Goal: Task Accomplishment & Management: Use online tool/utility

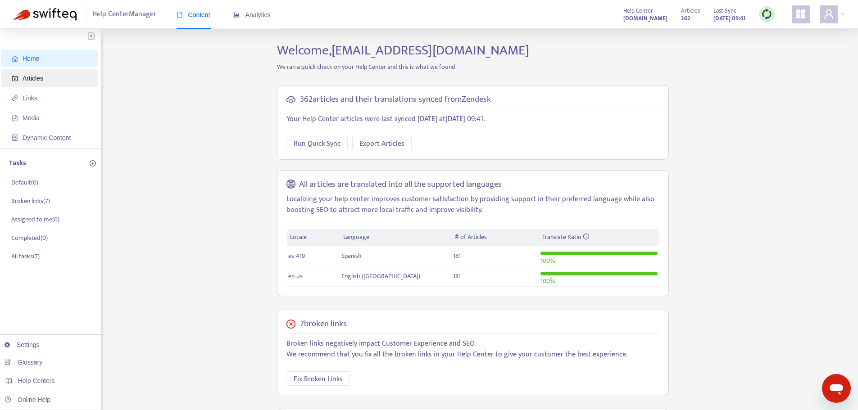
click at [43, 78] on span "Articles" at bounding box center [51, 78] width 79 height 18
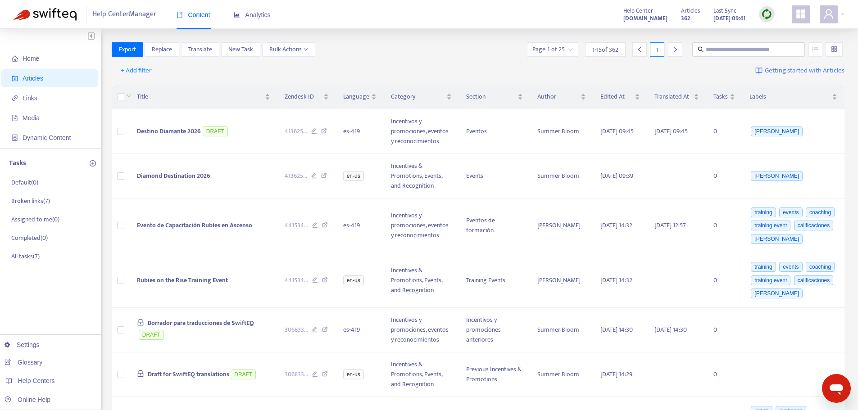
drag, startPoint x: 778, startPoint y: 4, endPoint x: 770, endPoint y: 14, distance: 13.2
click at [778, 4] on div "Help Center Manager Content Analytics Help Center [DOMAIN_NAME] Articles 362 La…" at bounding box center [429, 14] width 858 height 29
click at [770, 14] on img at bounding box center [766, 14] width 11 height 11
click at [780, 36] on link "Quick Sync" at bounding box center [785, 32] width 38 height 10
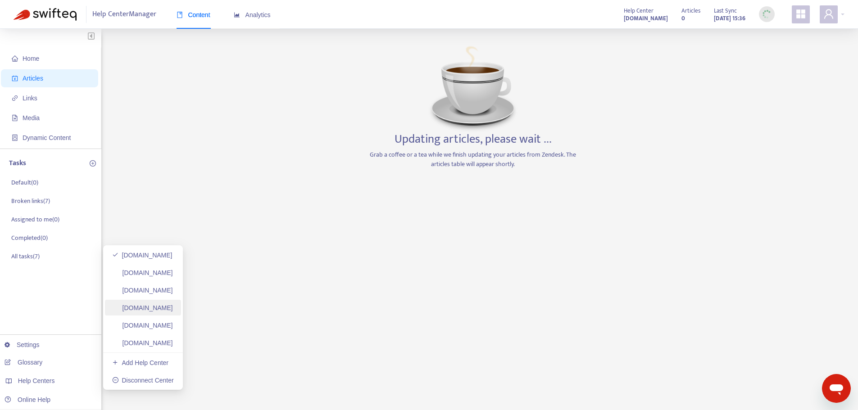
click at [164, 312] on link "[DOMAIN_NAME]" at bounding box center [142, 308] width 61 height 7
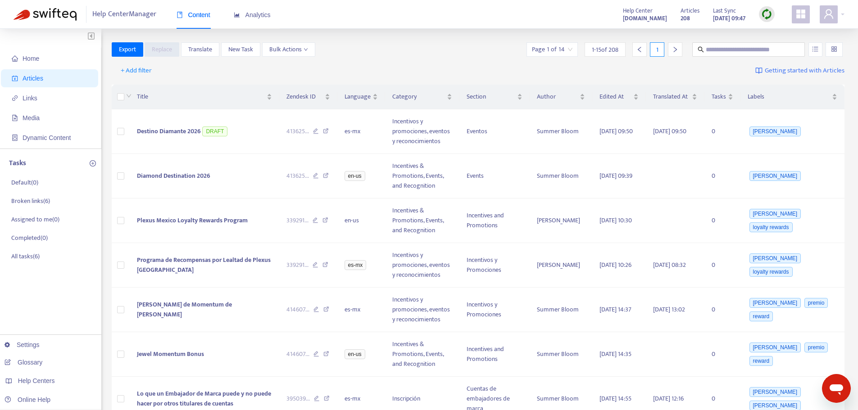
click at [771, 14] on img at bounding box center [766, 14] width 11 height 11
click at [781, 28] on link "Quick Sync" at bounding box center [785, 32] width 38 height 10
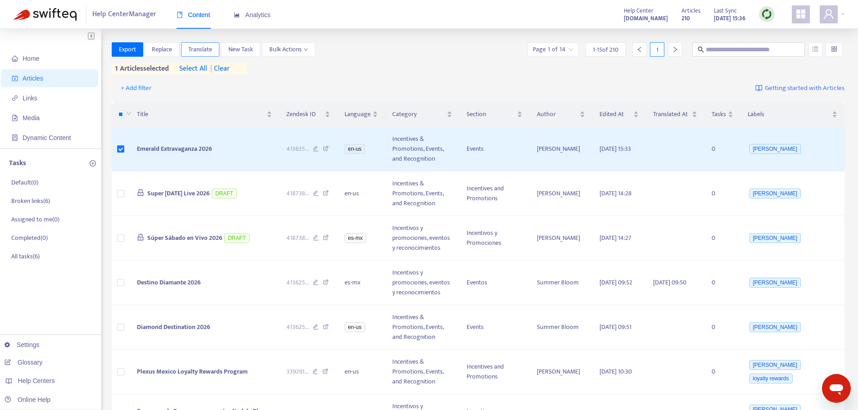
click at [205, 49] on span "Translate" at bounding box center [200, 50] width 24 height 10
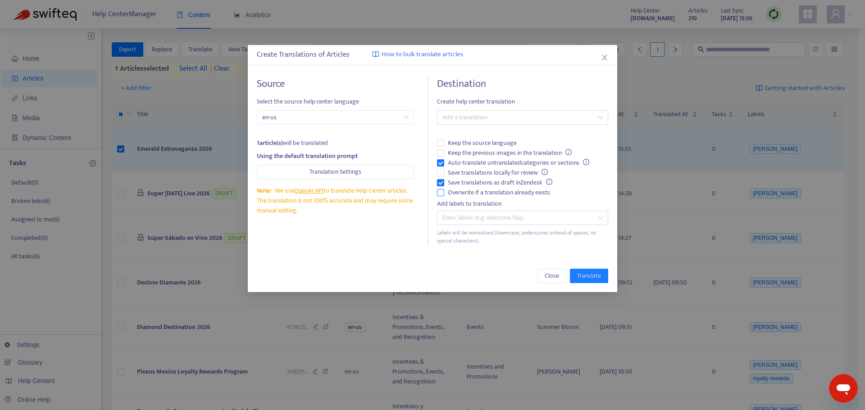
click at [495, 196] on span "Overwrite if a translation already exists" at bounding box center [498, 193] width 109 height 10
click at [463, 158] on span "Auto-translate untranslated categories or sections" at bounding box center [518, 163] width 149 height 10
click at [482, 114] on div at bounding box center [518, 117] width 158 height 11
click at [482, 150] on div "Spanish ([GEOGRAPHIC_DATA]) ( es-mx )" at bounding box center [522, 150] width 157 height 10
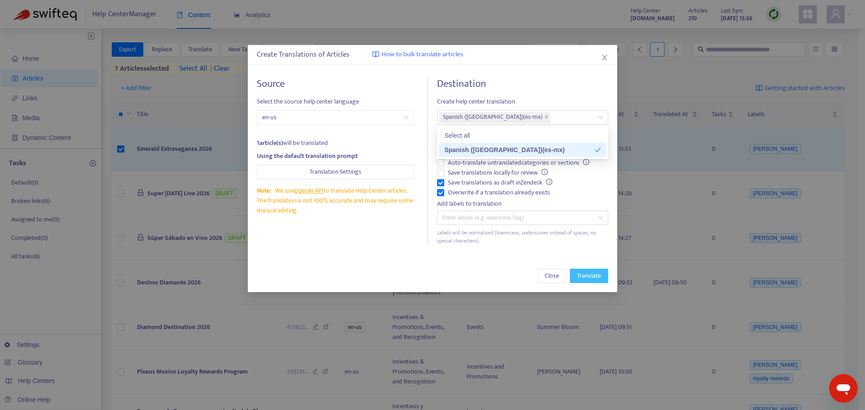
click at [585, 275] on span "Translate" at bounding box center [589, 276] width 24 height 10
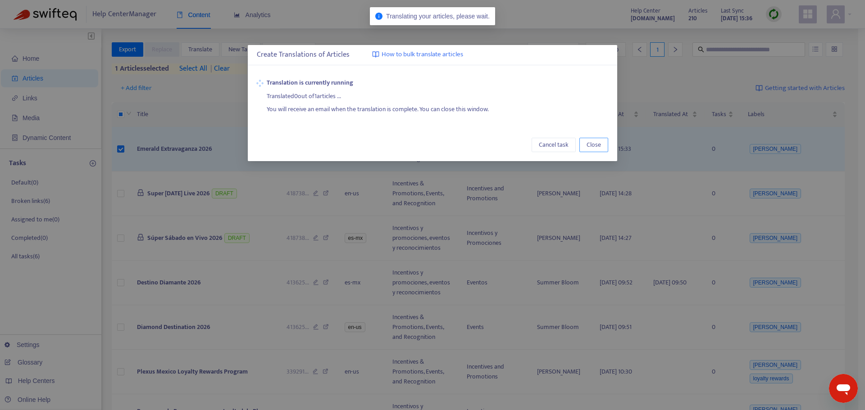
click at [593, 144] on span "Close" at bounding box center [594, 145] width 14 height 10
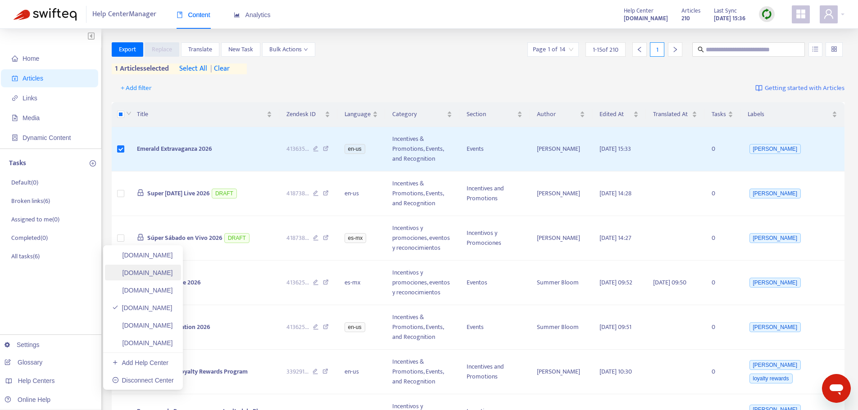
drag, startPoint x: 159, startPoint y: 255, endPoint x: 181, endPoint y: 275, distance: 30.0
click at [159, 255] on link "[DOMAIN_NAME]" at bounding box center [142, 255] width 61 height 7
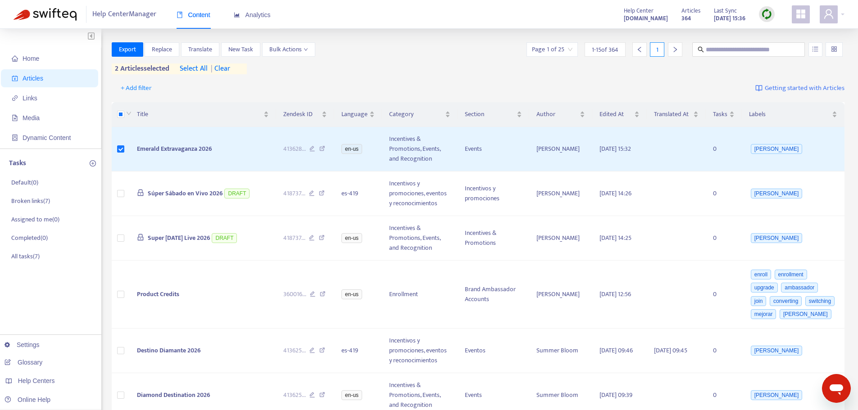
click at [228, 68] on span "| clear" at bounding box center [219, 69] width 23 height 11
click at [203, 52] on span "Translate" at bounding box center [200, 50] width 24 height 10
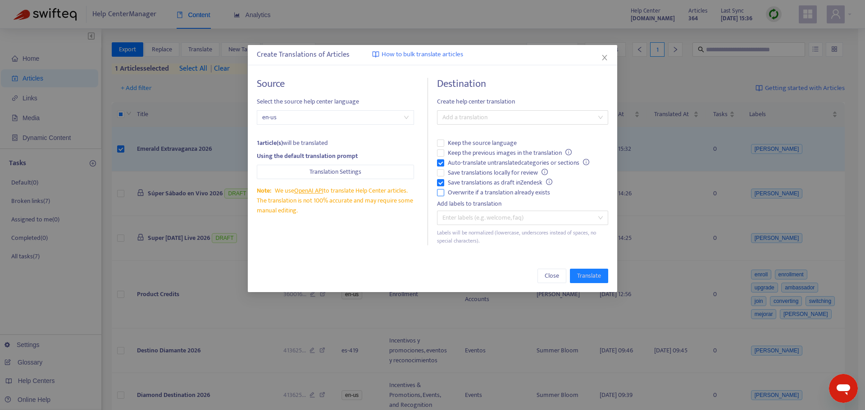
click at [488, 188] on span "Overwrite if a translation already exists" at bounding box center [498, 193] width 109 height 10
click at [471, 160] on span "Auto-translate untranslated categories or sections" at bounding box center [518, 163] width 149 height 10
click at [491, 109] on div "Destination Create help center translation Add a translation Keep the source la…" at bounding box center [522, 162] width 171 height 168
click at [495, 119] on div at bounding box center [518, 117] width 158 height 11
click at [497, 147] on div "Spanish ( es-419 )" at bounding box center [522, 150] width 157 height 10
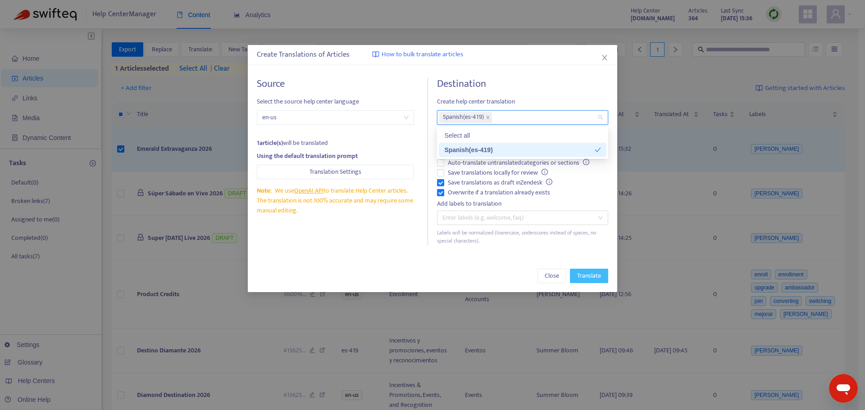
click at [591, 279] on span "Translate" at bounding box center [589, 276] width 24 height 10
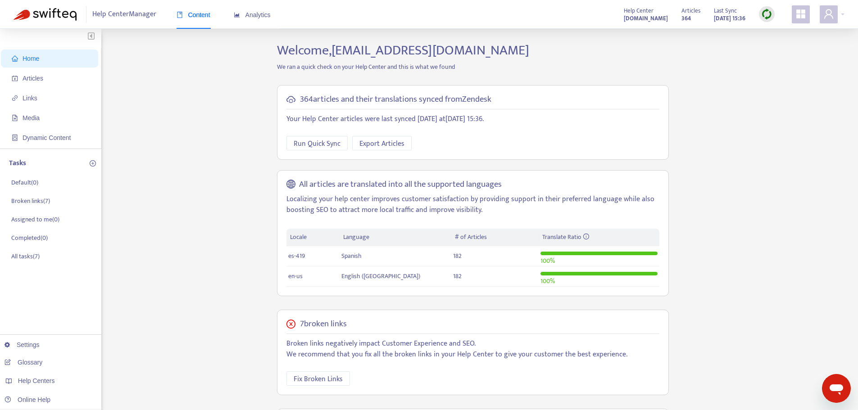
click at [768, 14] on img at bounding box center [766, 14] width 11 height 11
click at [774, 33] on link "Quick Sync" at bounding box center [785, 32] width 38 height 10
click at [62, 77] on span "Articles" at bounding box center [51, 78] width 79 height 18
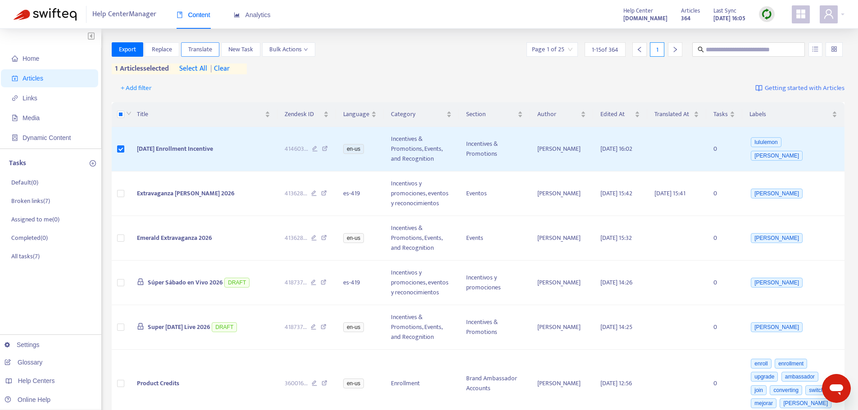
click at [211, 46] on span "Translate" at bounding box center [200, 50] width 24 height 10
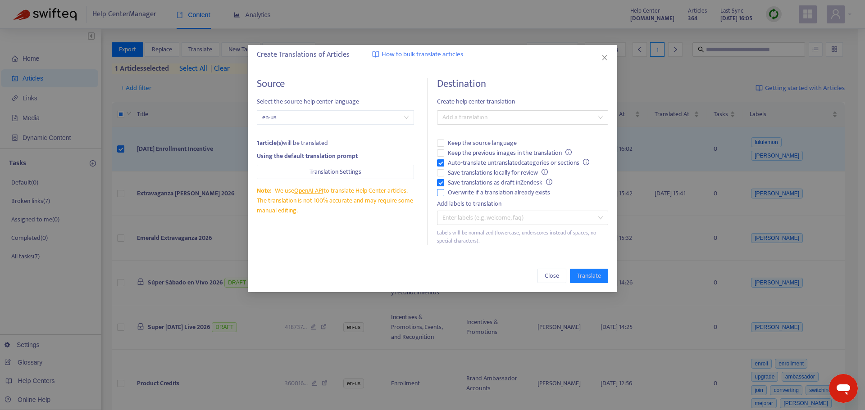
click at [484, 188] on span "Overwrite if a translation already exists" at bounding box center [498, 193] width 109 height 10
click at [470, 161] on span "Auto-translate untranslated categories or sections" at bounding box center [518, 163] width 149 height 10
click at [484, 114] on div at bounding box center [518, 117] width 158 height 11
click at [487, 148] on div "Spanish ( es-419 )" at bounding box center [522, 150] width 157 height 10
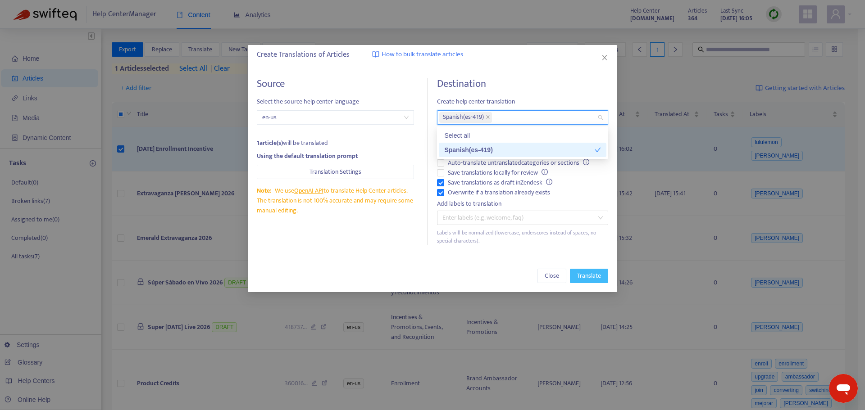
click at [588, 275] on span "Translate" at bounding box center [589, 276] width 24 height 10
